Goal: Find specific page/section: Find specific page/section

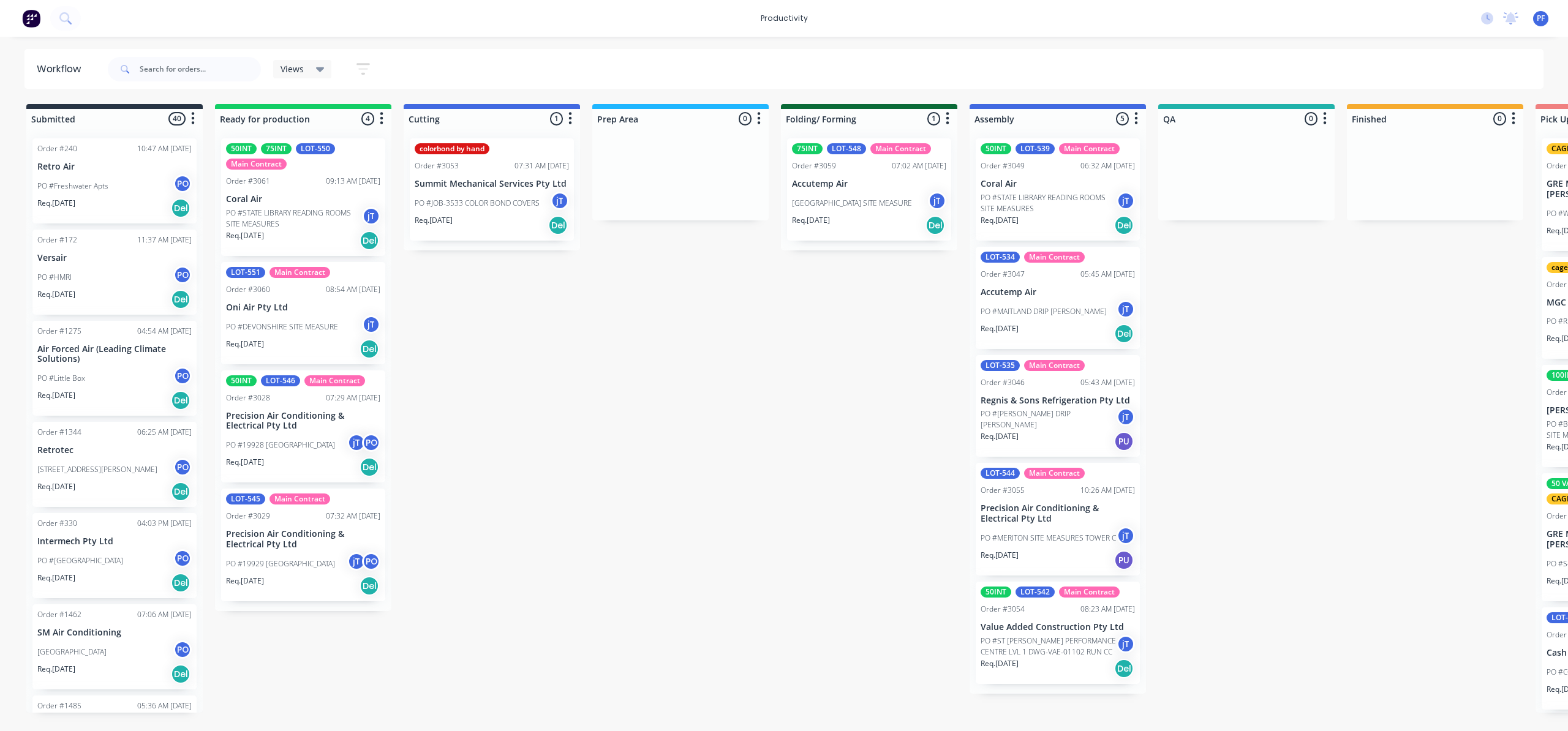
scroll to position [0, 406]
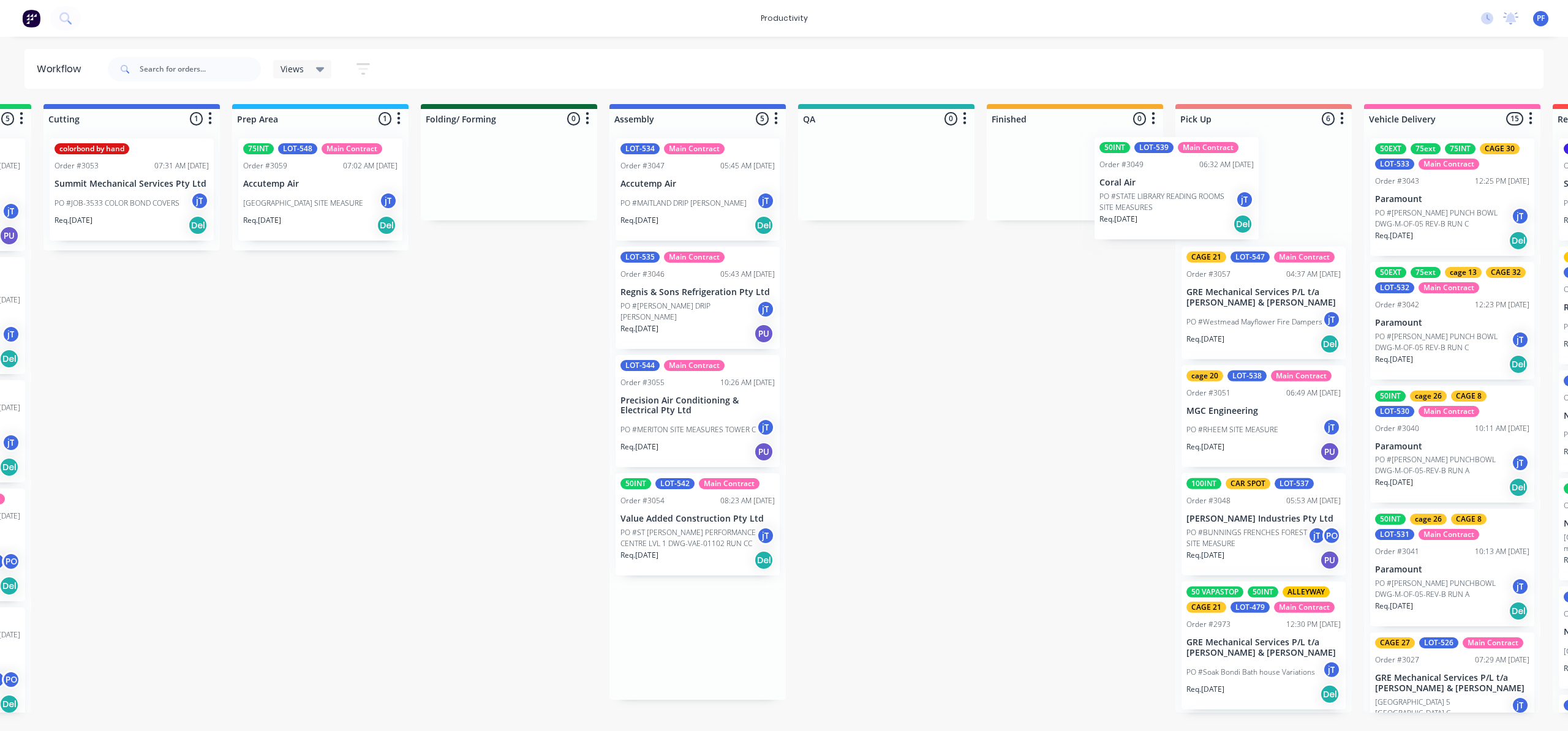
scroll to position [0, 361]
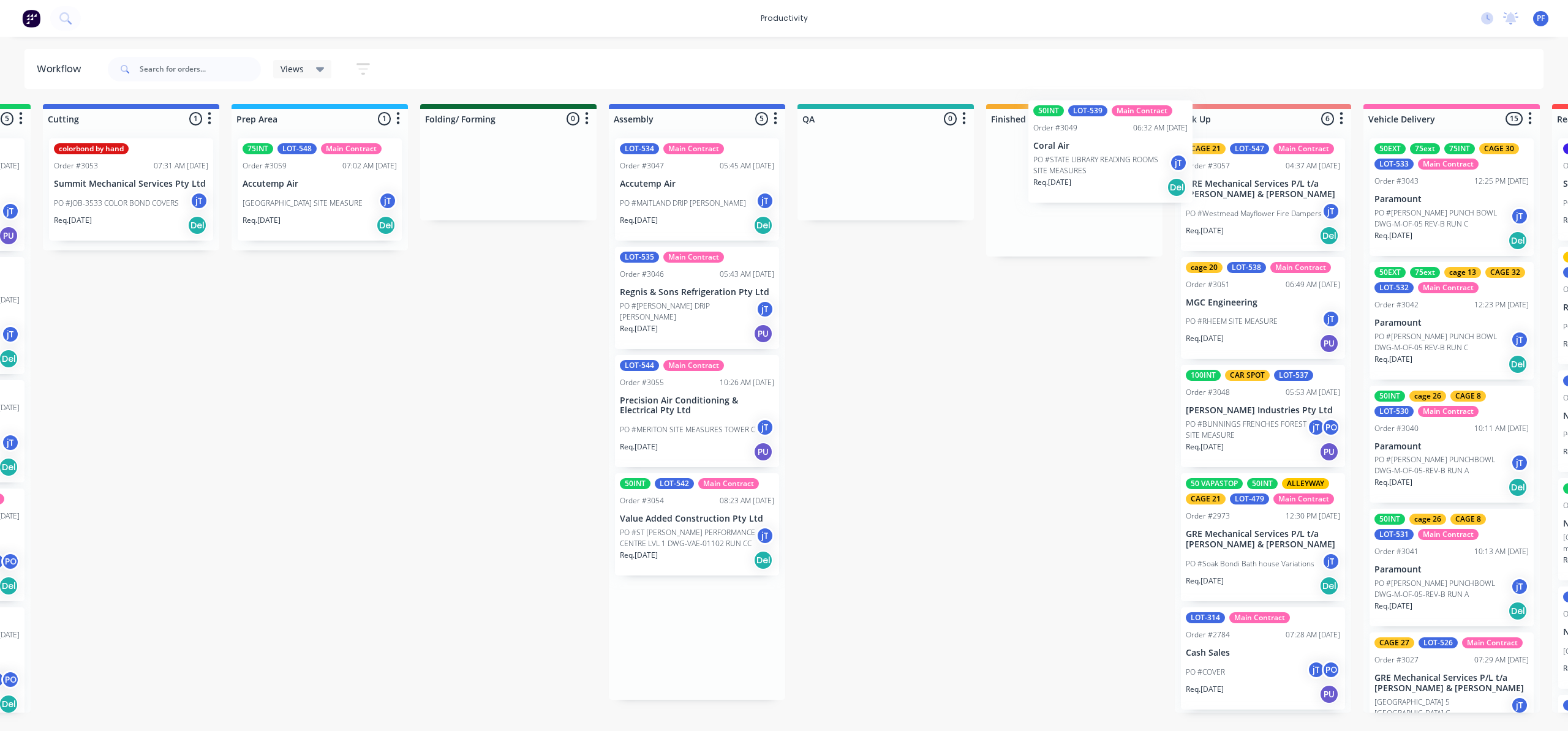
drag, startPoint x: 1029, startPoint y: 196, endPoint x: 1087, endPoint y: 158, distance: 69.3
click at [1087, 158] on div "Submitted 40 Order #240 10:47 AM 24/09/24 Retro Air PO #Freshwater Apts PO Req.…" at bounding box center [829, 408] width 2398 height 608
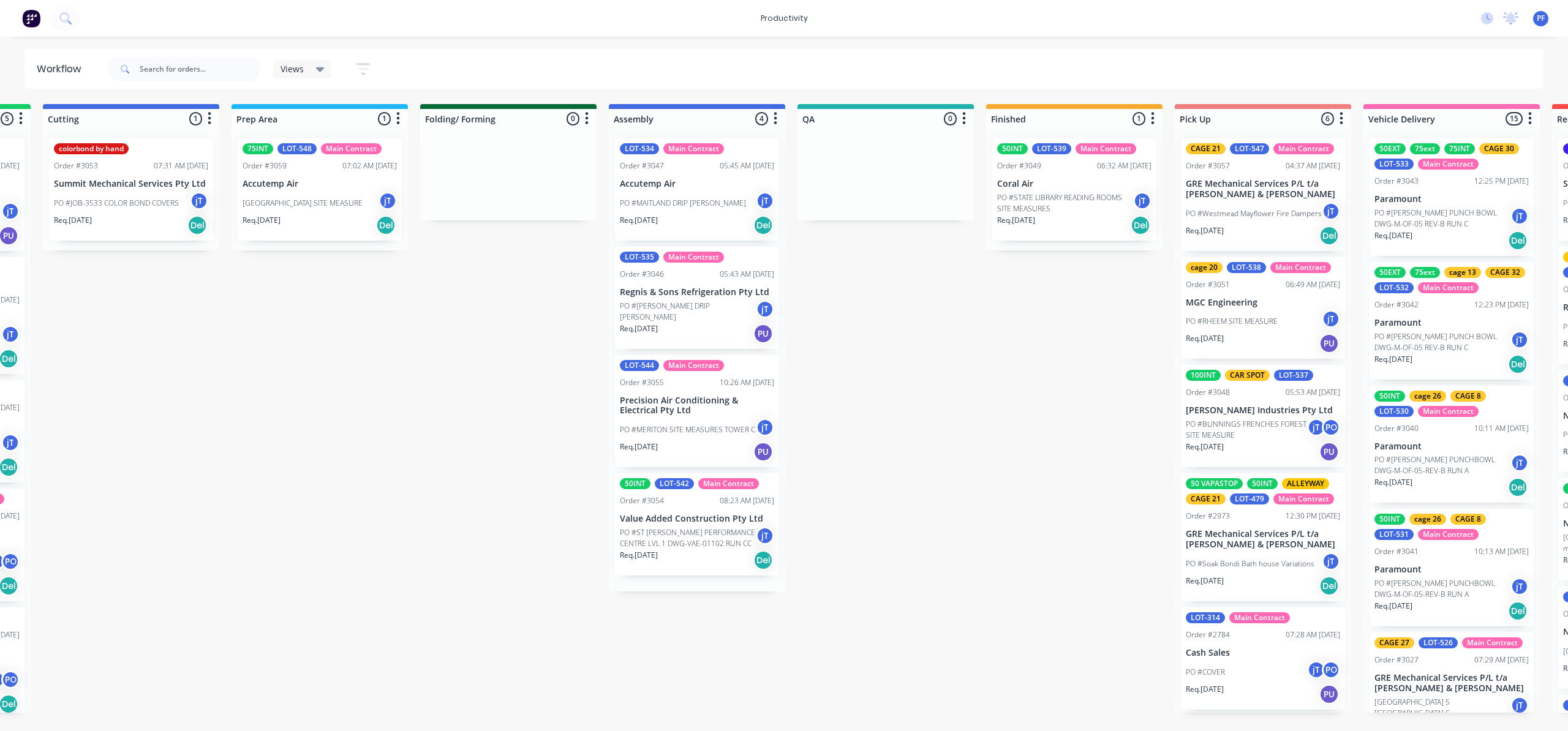
click at [1078, 194] on p "PO #STATE LIBRARY READING ROOMS SITE MEASURES" at bounding box center [1065, 203] width 136 height 22
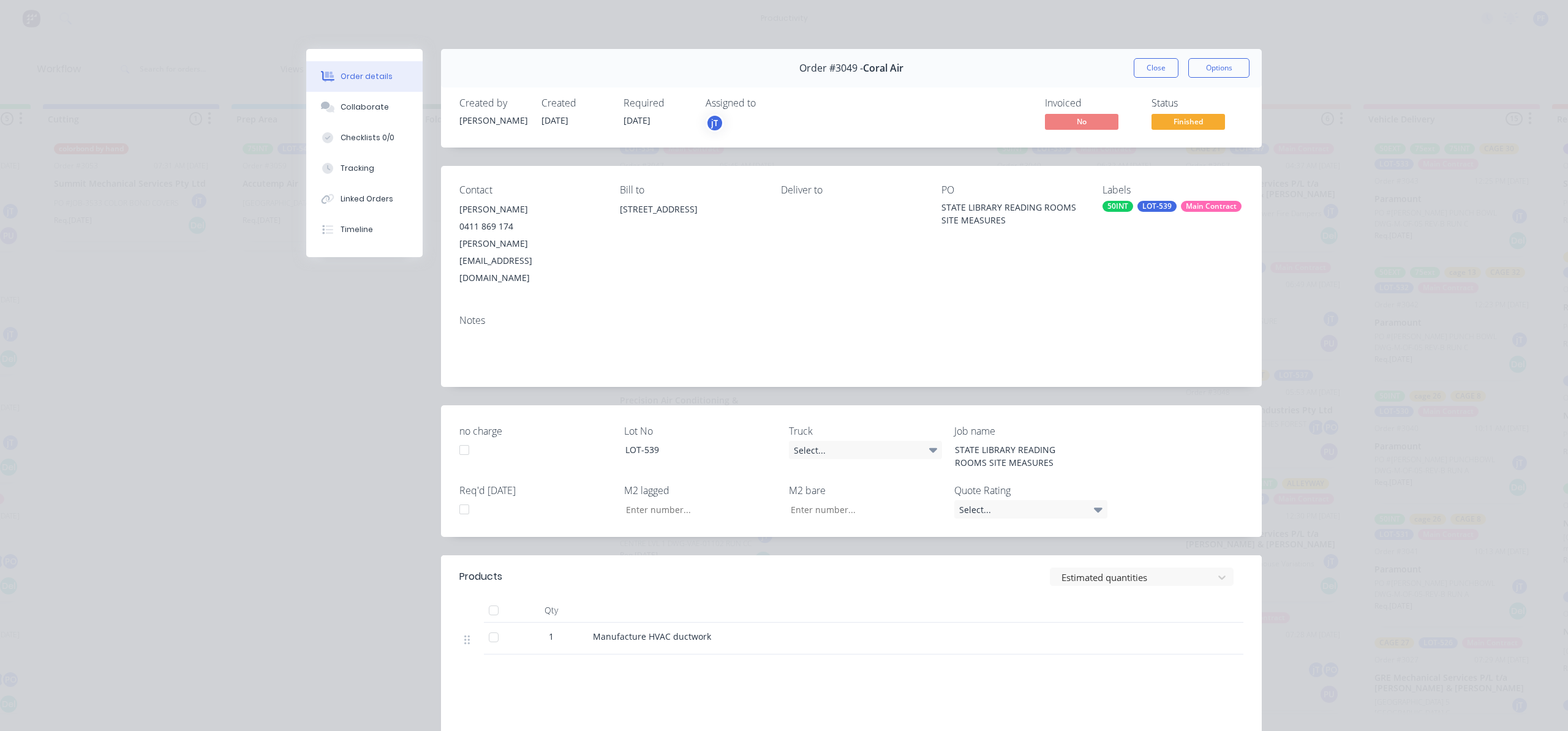
drag, startPoint x: 1109, startPoint y: 194, endPoint x: 1103, endPoint y: 199, distance: 7.8
click at [1108, 195] on div "Labels" at bounding box center [1173, 190] width 141 height 11
click at [1103, 202] on div "Labels 50INT LOT-539 Main Contract" at bounding box center [1173, 236] width 141 height 103
click at [1103, 202] on div "50INT" at bounding box center [1118, 206] width 31 height 11
click at [1150, 241] on input "cagre 28" at bounding box center [1198, 240] width 128 height 24
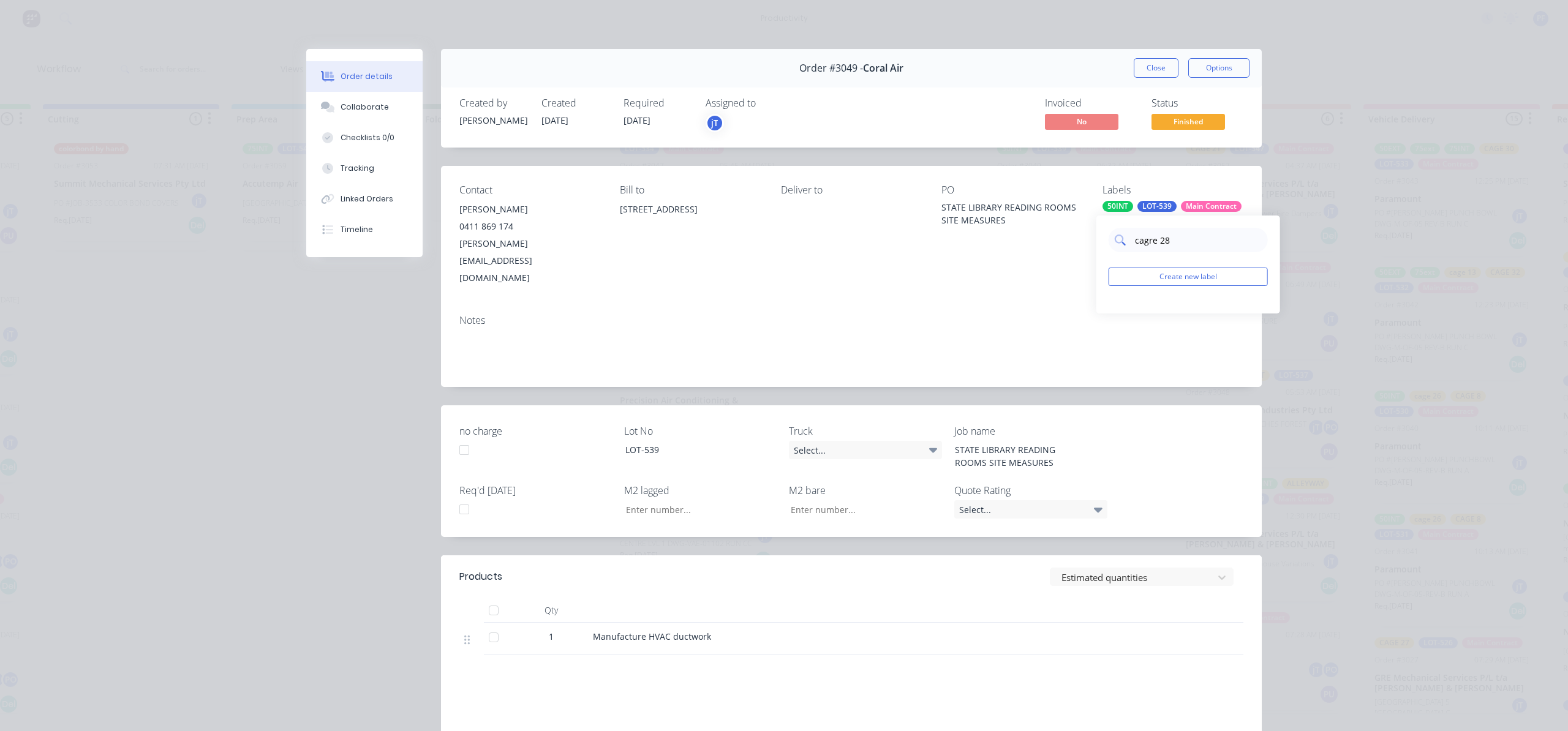
type input "cage 28"
click at [1115, 310] on div at bounding box center [1118, 313] width 24 height 24
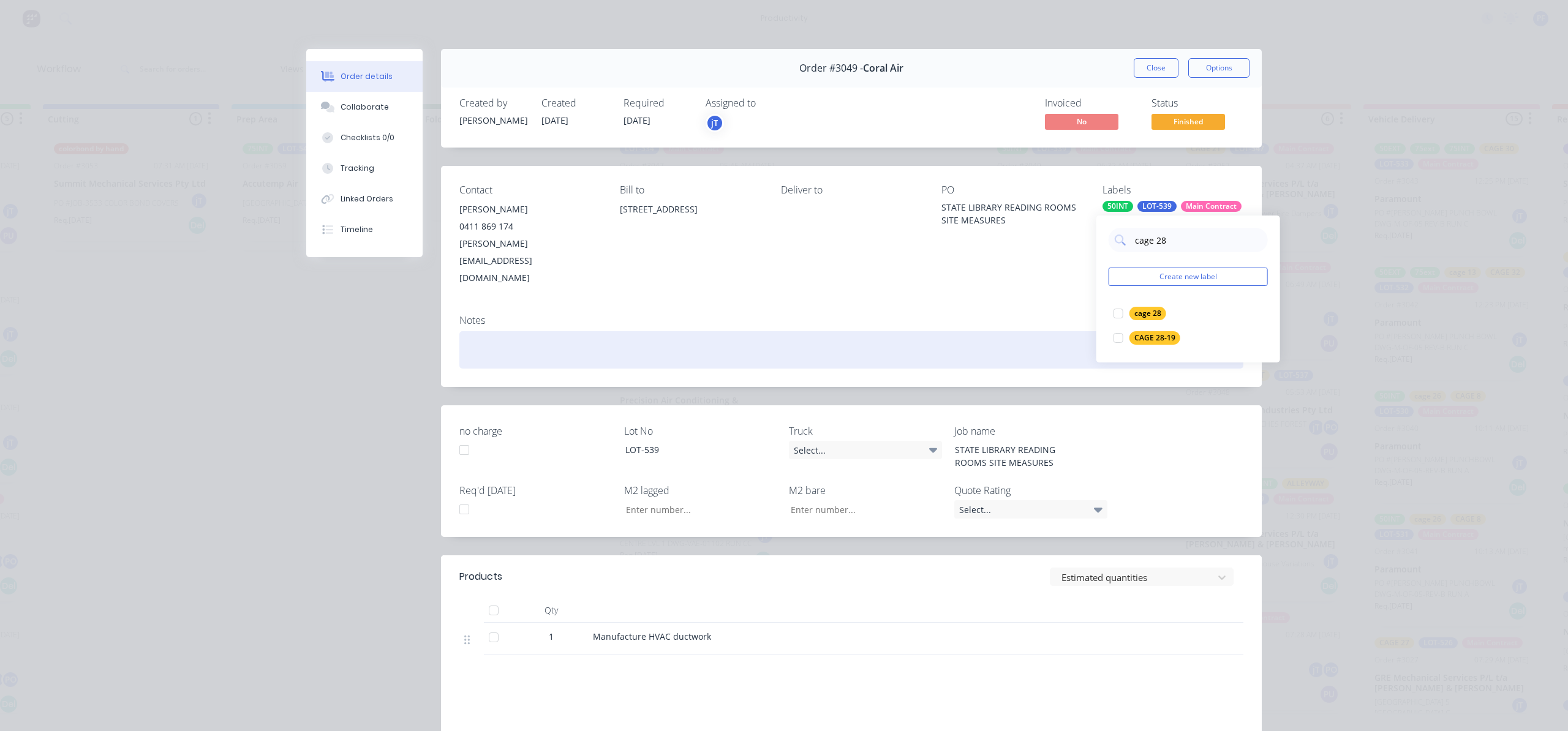
click at [1031, 331] on div at bounding box center [852, 350] width 784 height 37
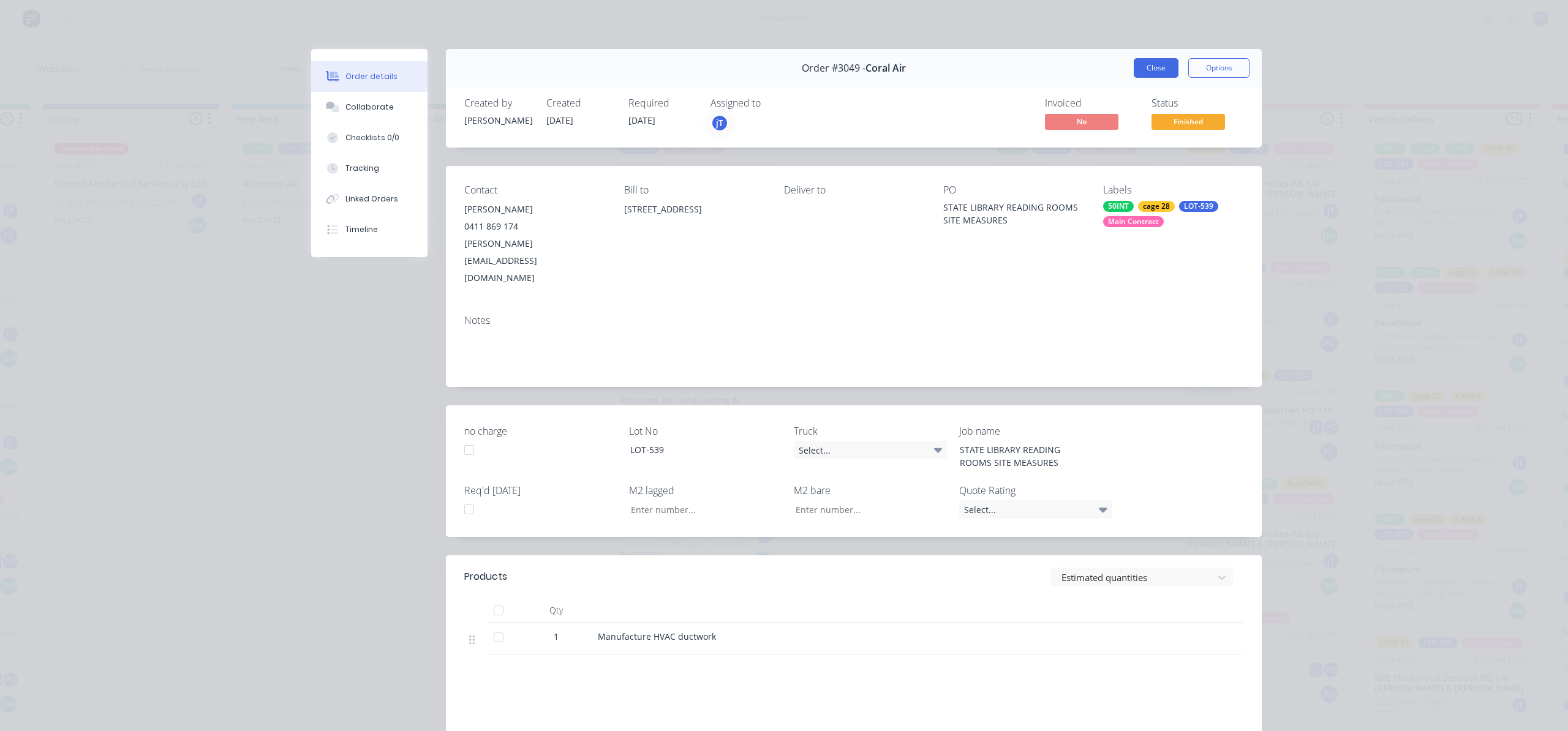
click at [1157, 68] on button "Close" at bounding box center [1156, 68] width 45 height 20
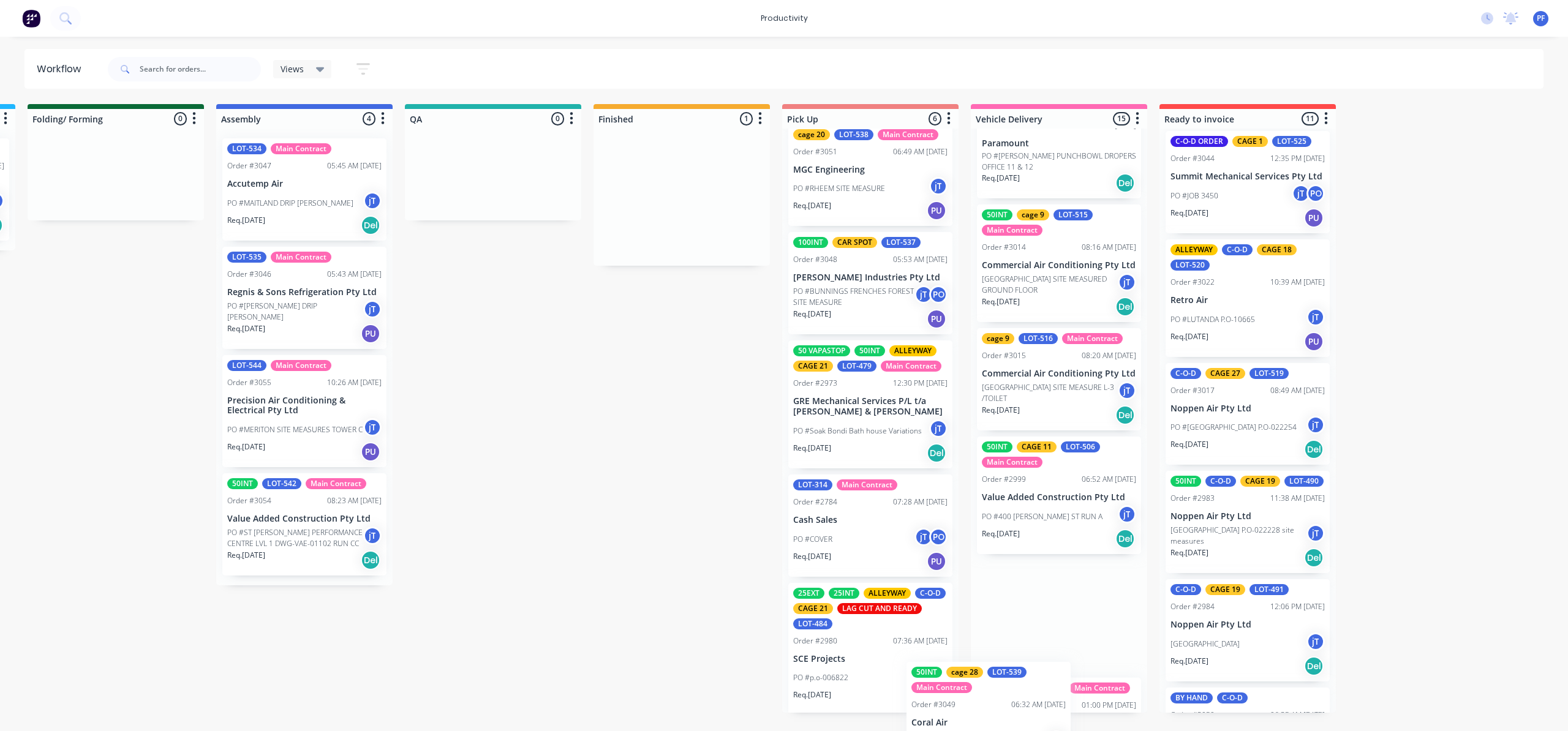
scroll to position [1367, 0]
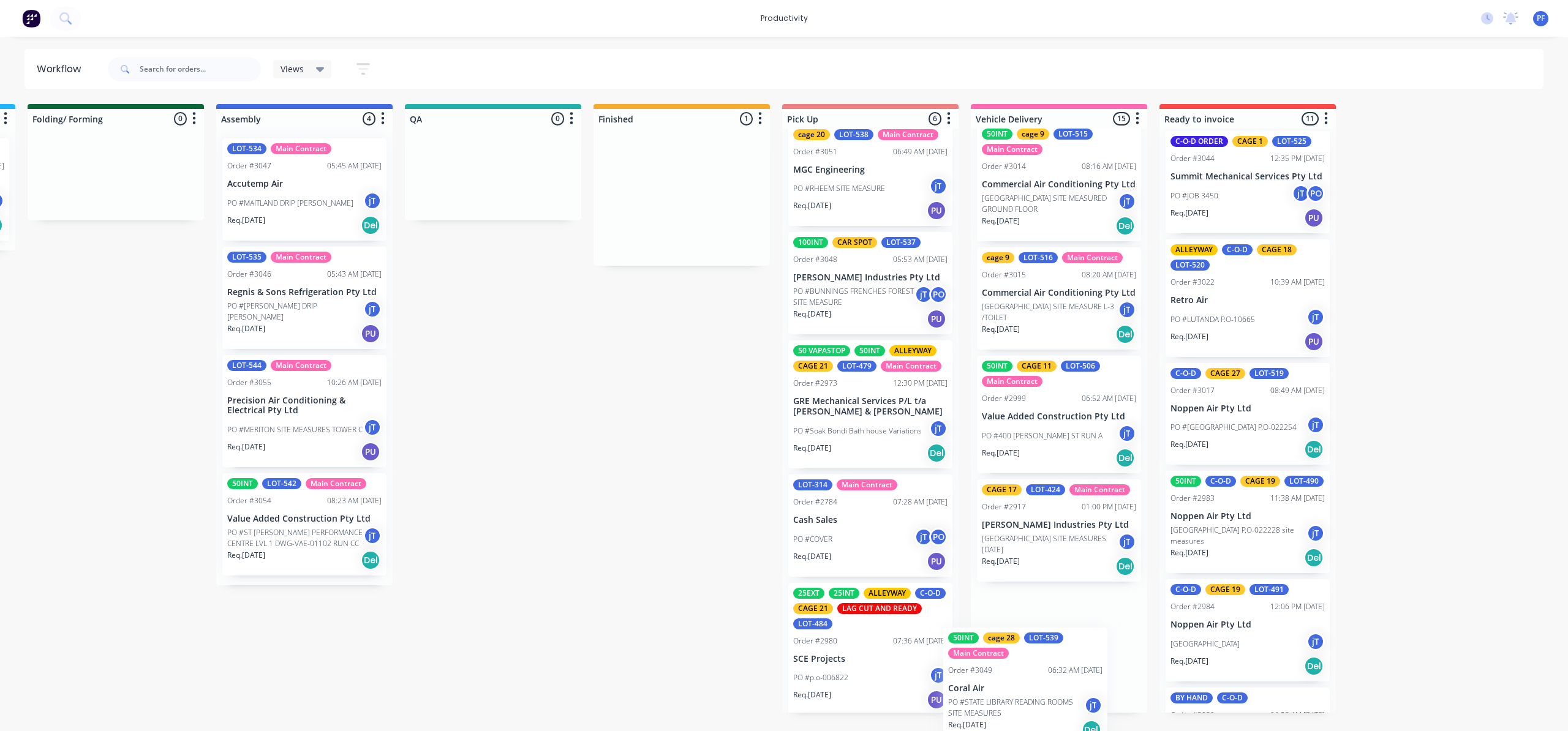
drag, startPoint x: 1052, startPoint y: 209, endPoint x: 1066, endPoint y: 650, distance: 441.2
click at [1032, 666] on div "Submitted 40 Order #240 10:47 AM 24/09/24 Retro Air PO #Freshwater Apts PO Req.…" at bounding box center [436, 408] width 2398 height 608
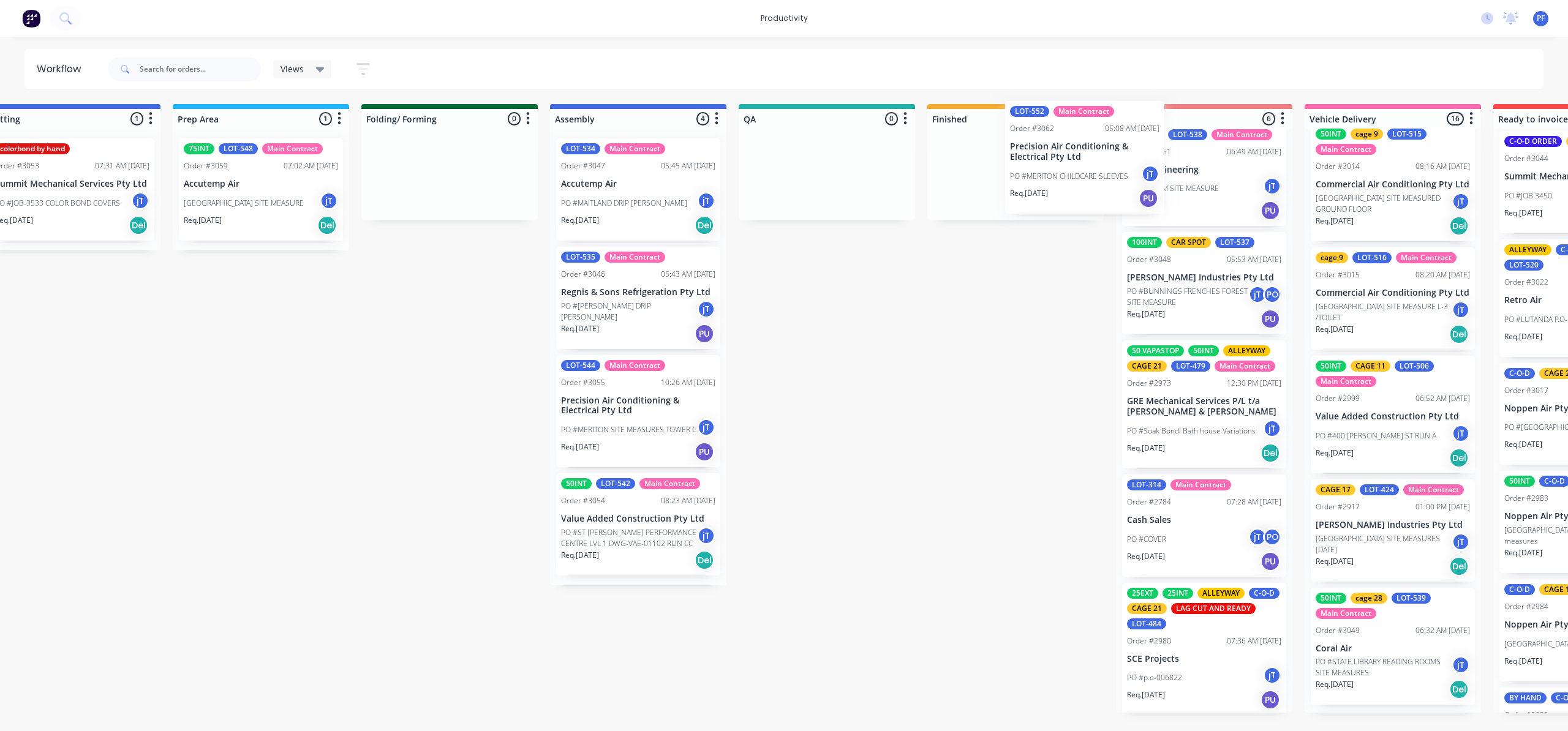
scroll to position [98, 0]
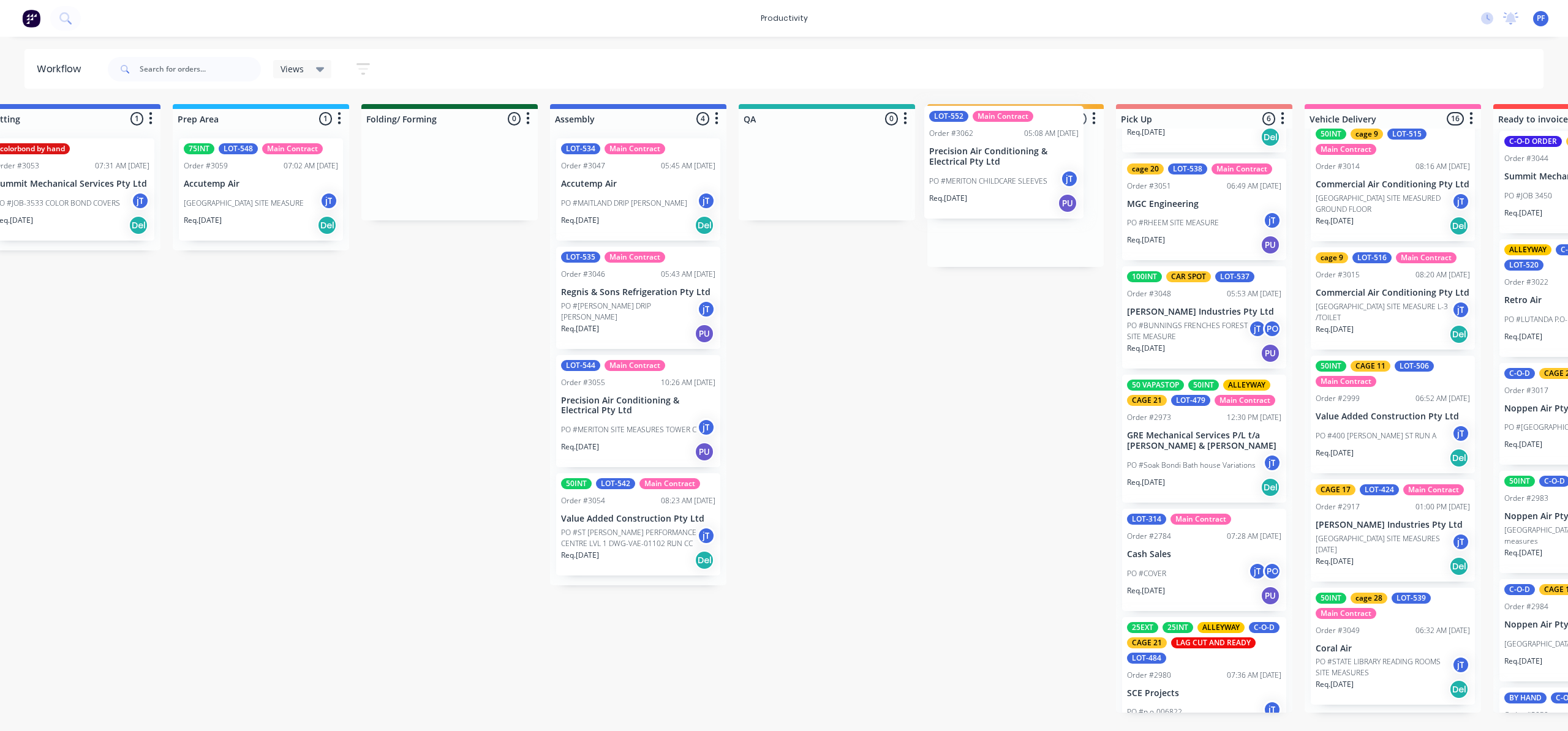
drag, startPoint x: 283, startPoint y: 187, endPoint x: 985, endPoint y: 150, distance: 703.0
click at [985, 152] on div "Submitted 40 Order #240 10:47 AM 24/09/24 Retro Air PO #Freshwater Apts PO Req.…" at bounding box center [770, 408] width 2398 height 608
click at [985, 189] on div "LOT-552 Main Contract Order #3062 05:08 AM 13/10/25 Precision Air Conditioning …" at bounding box center [1016, 195] width 177 height 133
click at [1013, 195] on div "LOT-552 Main Contract Order #3062 05:08 AM 13/10/25 Precision Air Conditioning …" at bounding box center [1016, 195] width 177 height 133
click at [994, 201] on div "LOT-552 Main Contract Order #3062 05:08 AM 13/10/25 Precision Air Conditioning …" at bounding box center [1016, 195] width 164 height 113
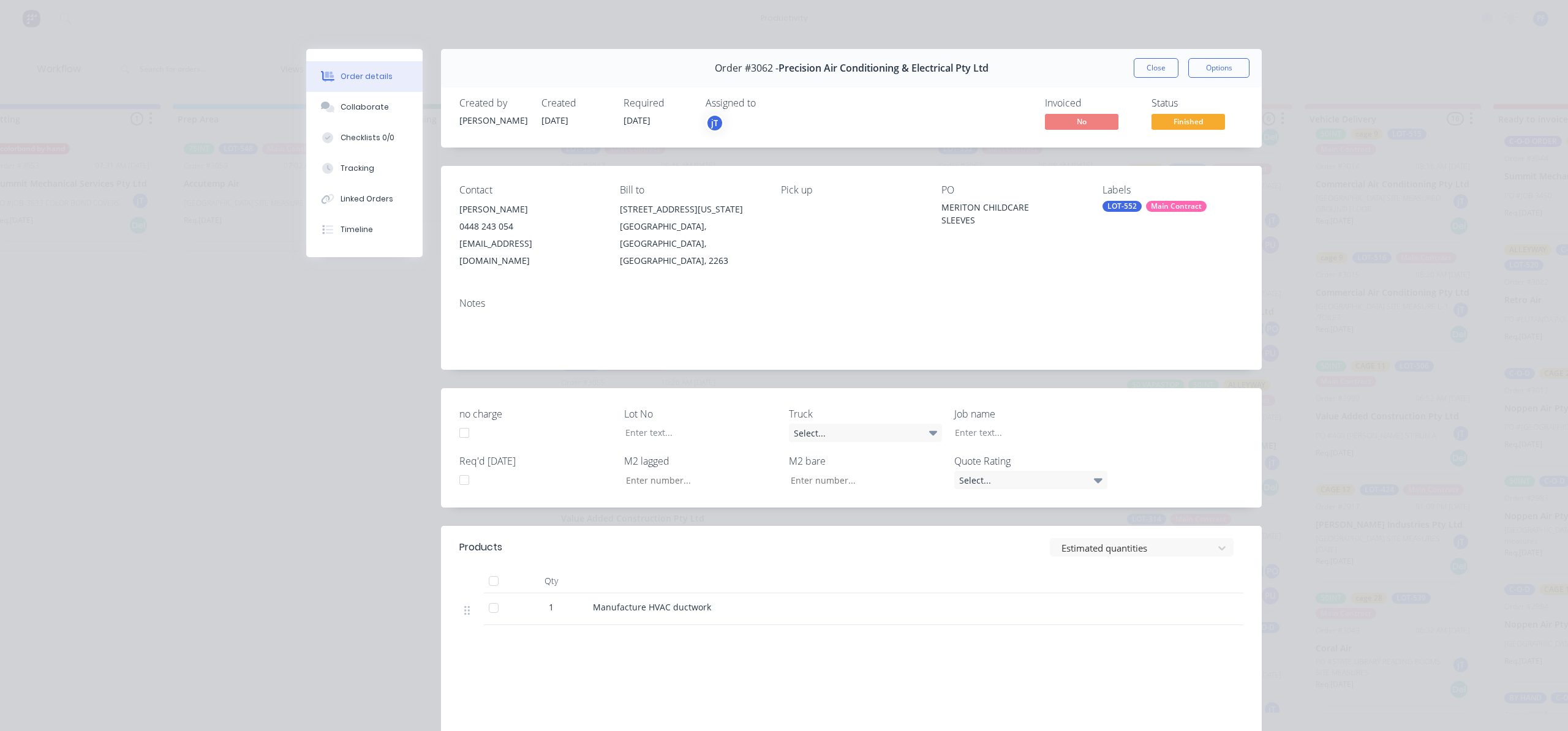
click at [1103, 212] on div "Labels LOT-552 Main Contract" at bounding box center [1173, 227] width 141 height 85
click at [1105, 211] on div "LOT-552" at bounding box center [1122, 206] width 39 height 11
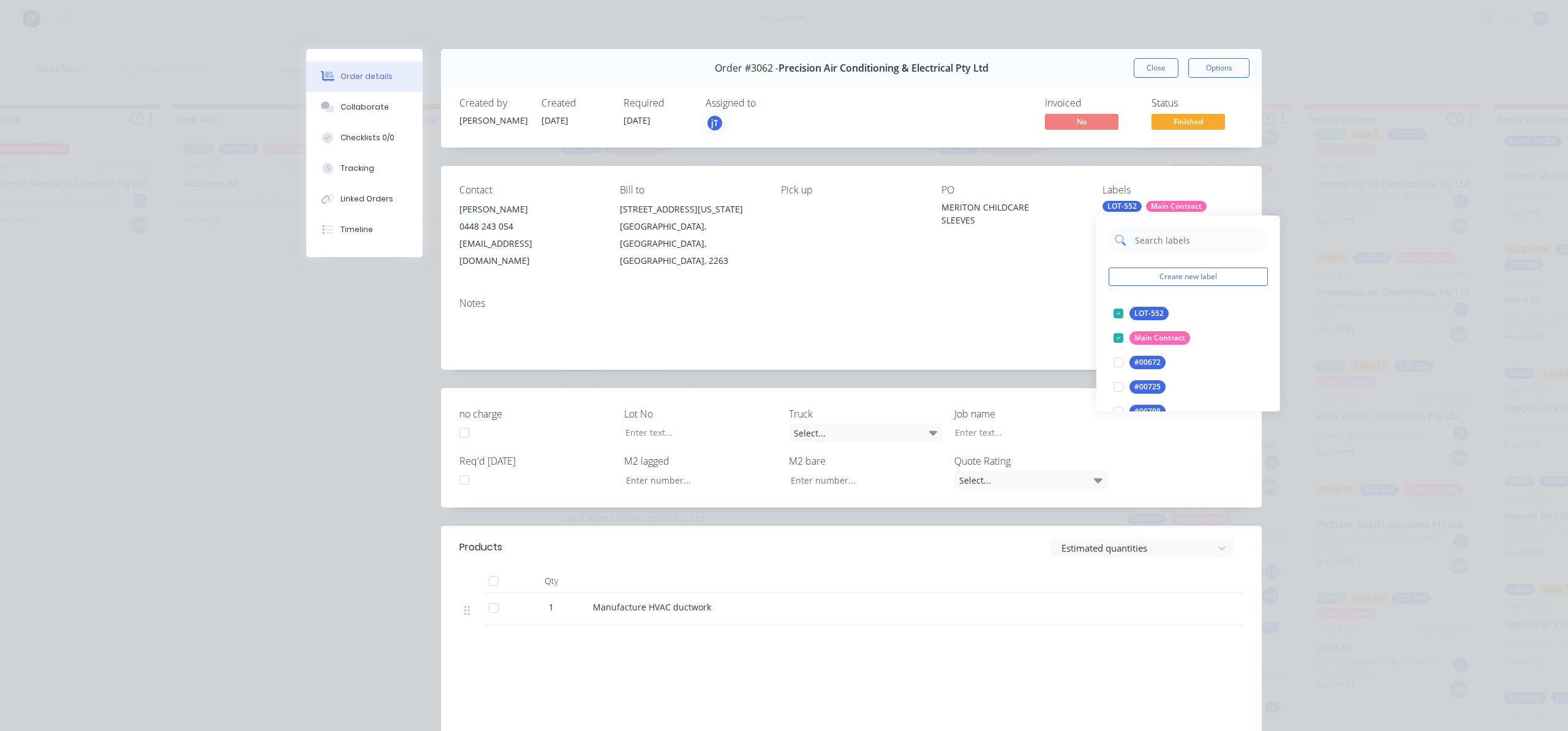
click at [1145, 243] on input "text" at bounding box center [1198, 240] width 128 height 24
type input "cage 21"
click at [1118, 317] on div at bounding box center [1118, 313] width 24 height 24
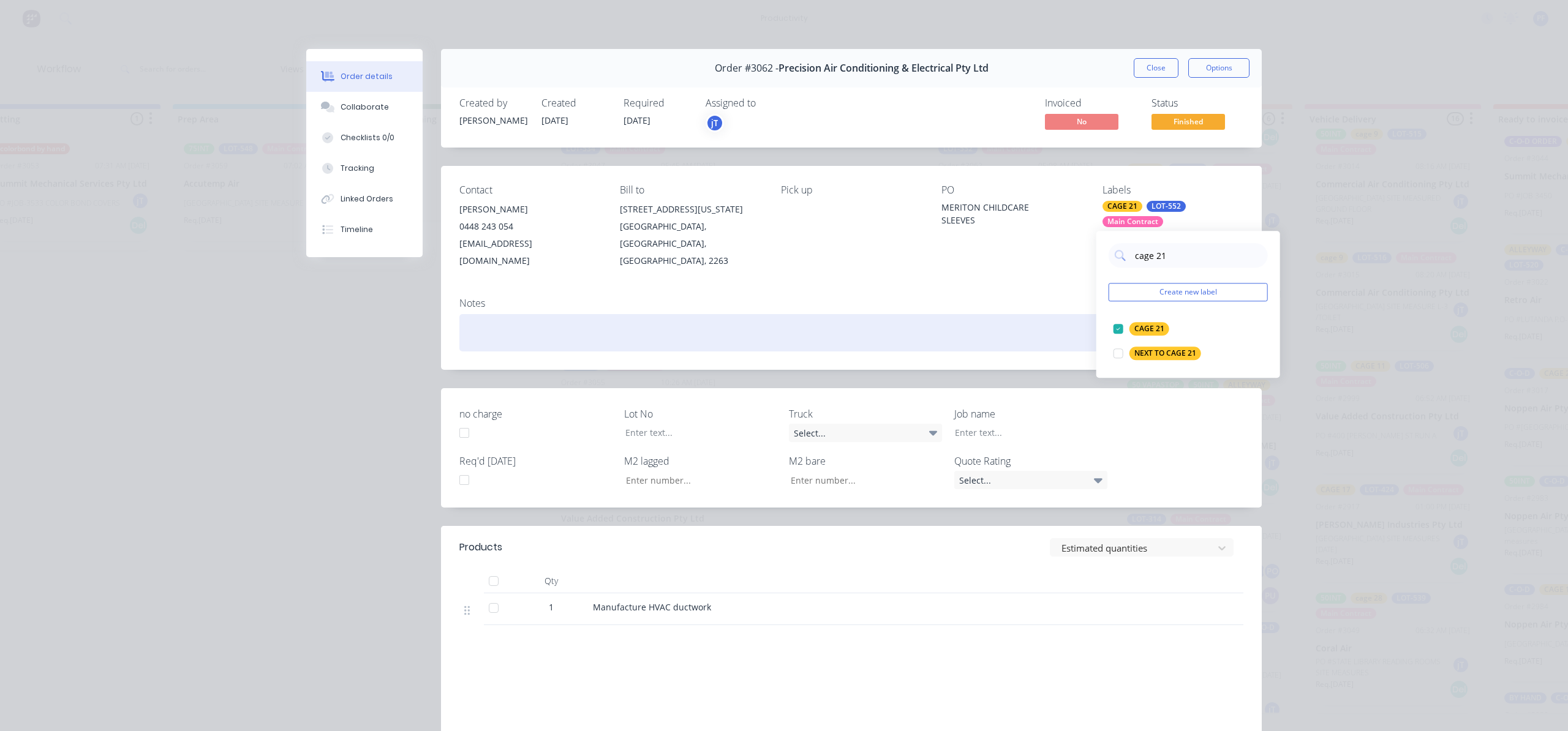
click at [1044, 314] on div at bounding box center [852, 333] width 784 height 37
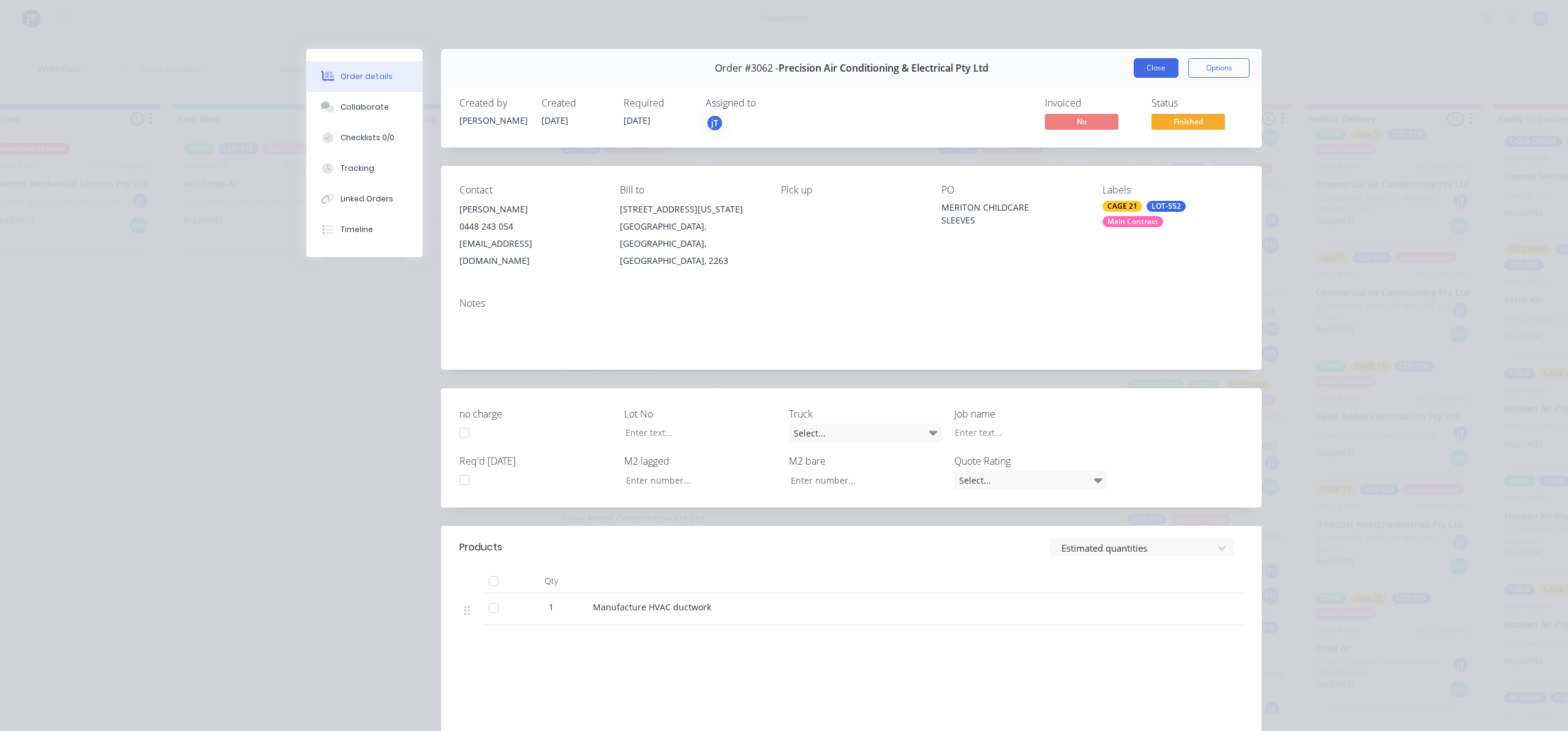
click at [1135, 74] on button "Close" at bounding box center [1156, 68] width 45 height 20
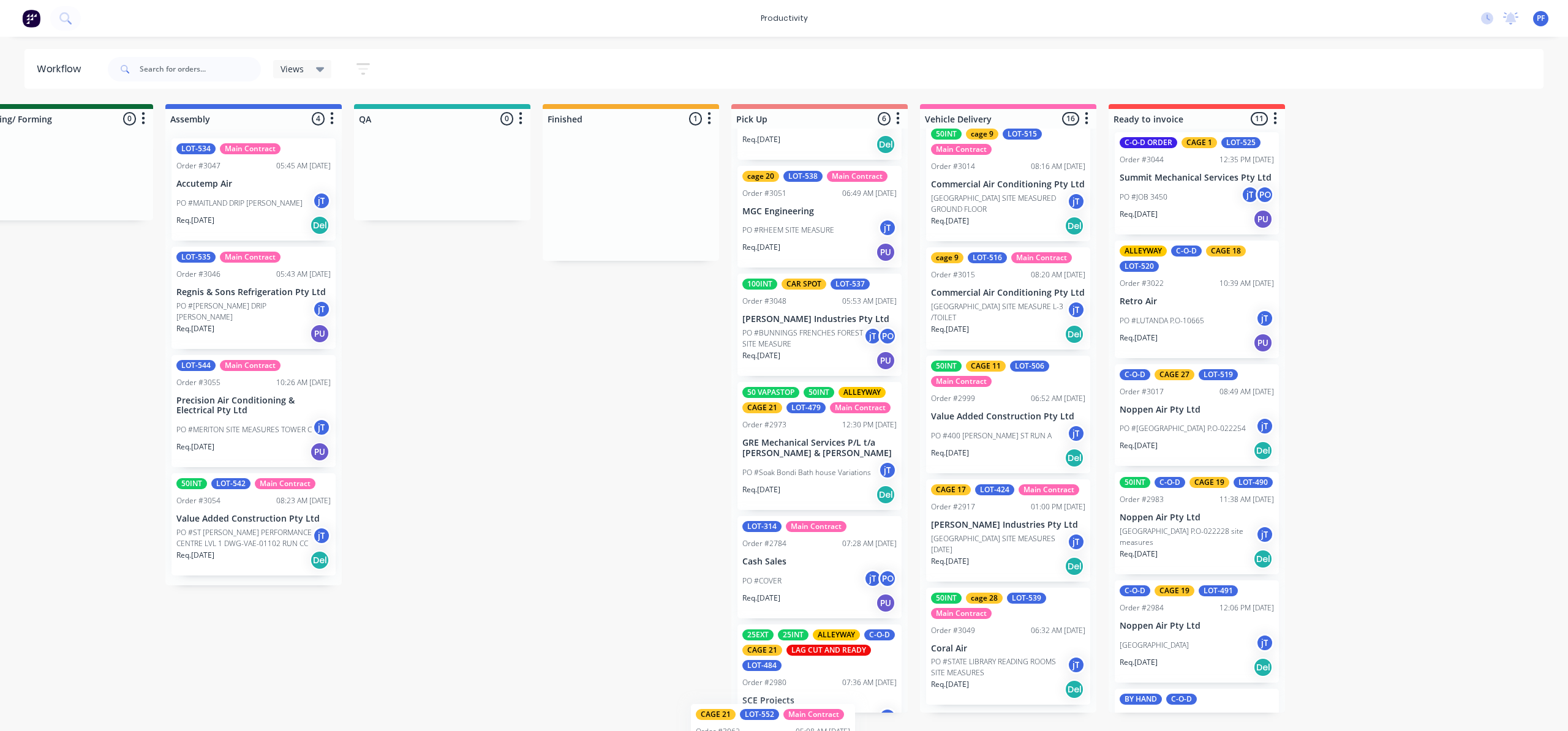
scroll to position [246, 0]
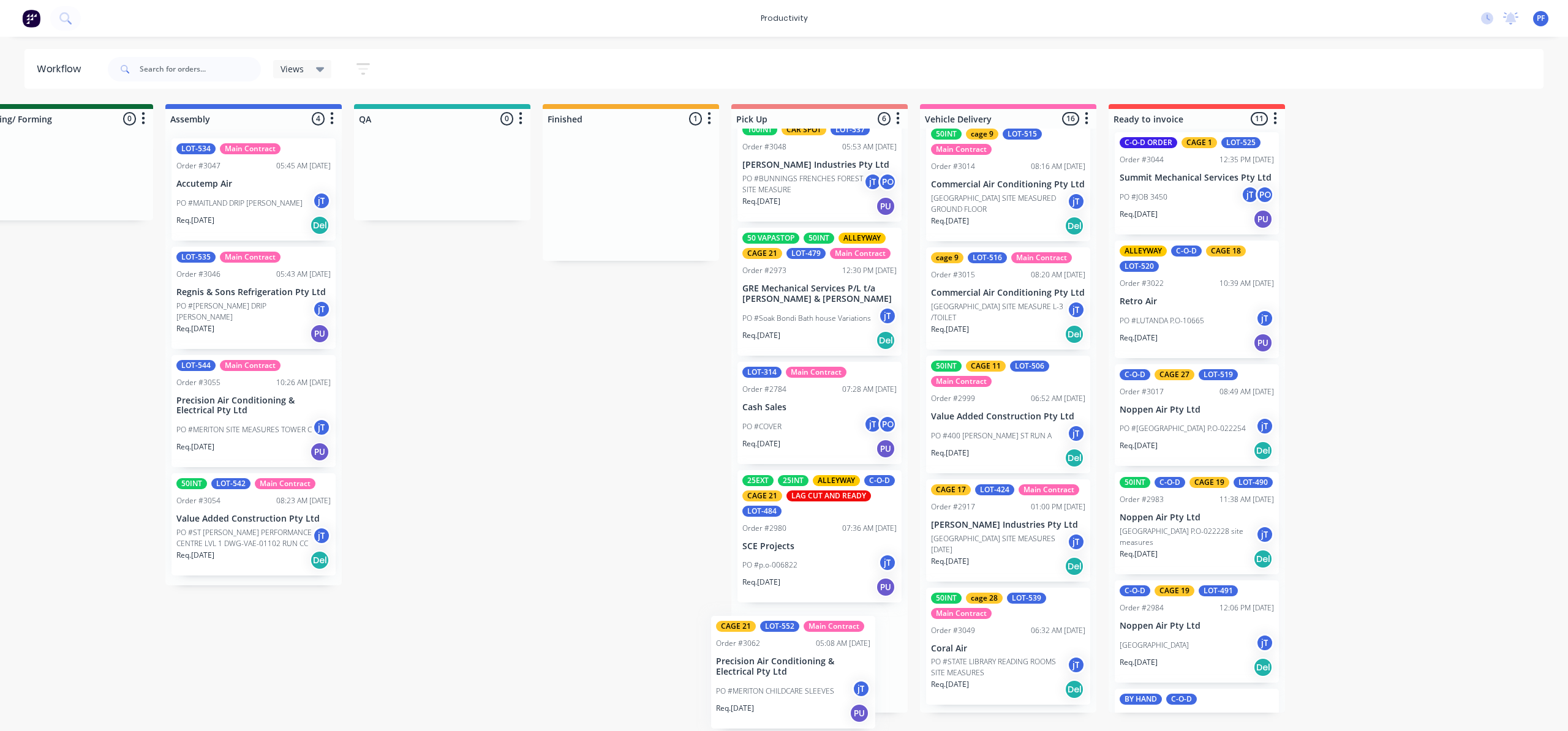
drag, startPoint x: 1026, startPoint y: 192, endPoint x: 778, endPoint y: 666, distance: 535.0
click at [778, 666] on div "Submitted 40 Order #240 10:47 AM 24/09/24 Retro Air PO #Freshwater Apts PO Req.…" at bounding box center [386, 408] width 2398 height 608
